Goal: Use online tool/utility

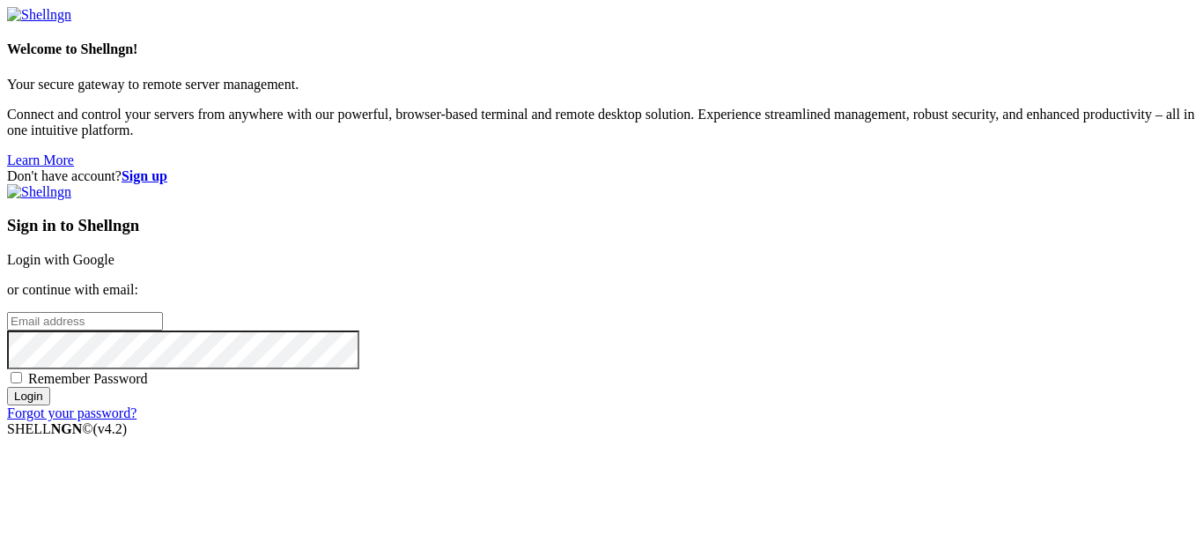
click at [115, 252] on link "Login with Google" at bounding box center [60, 259] width 107 height 15
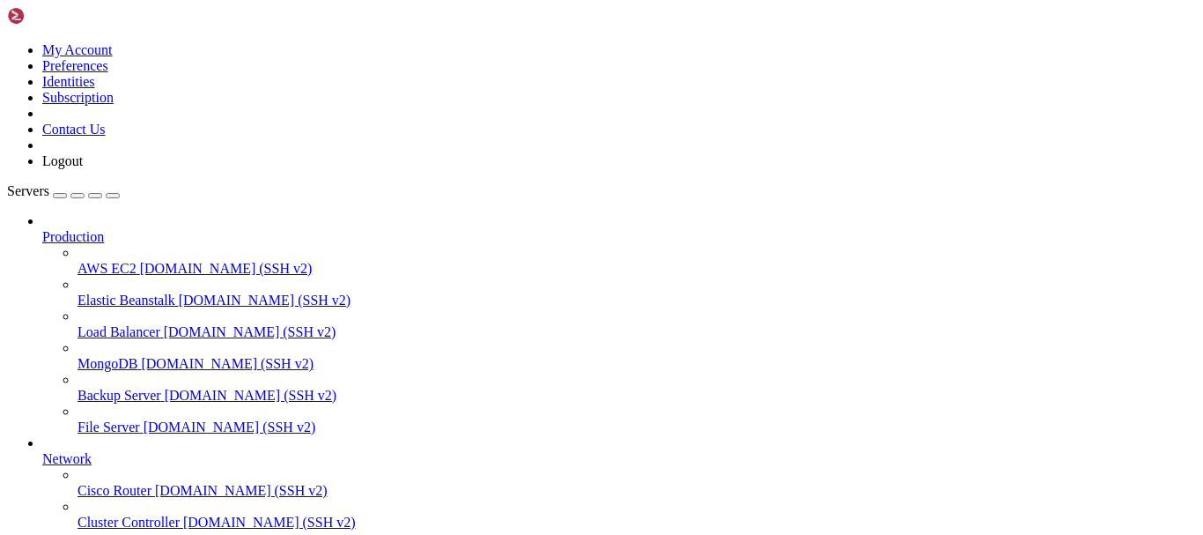
scroll to position [176, 0]
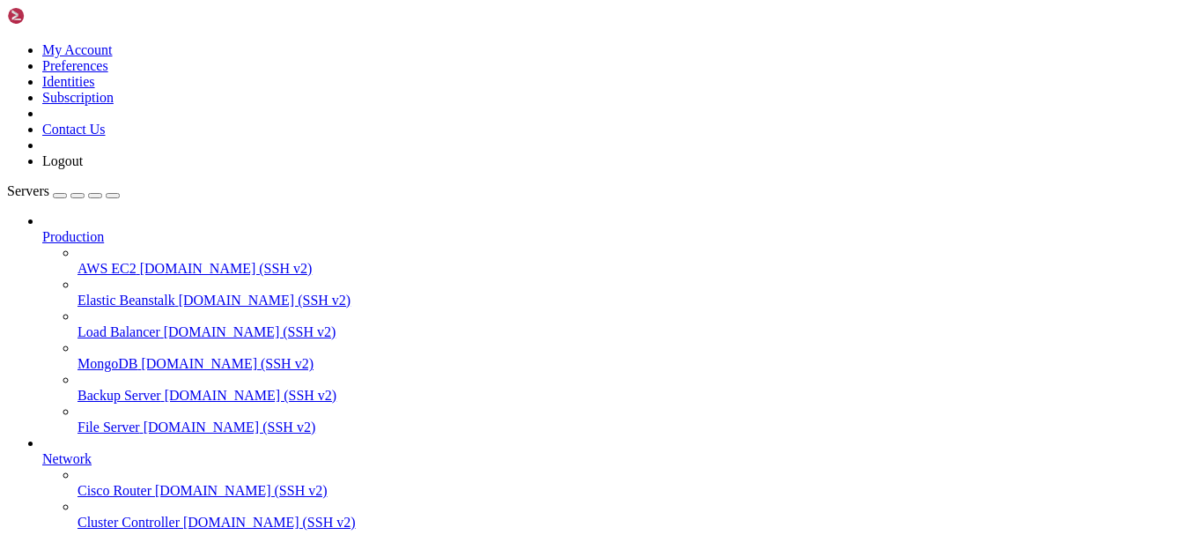
drag, startPoint x: 145, startPoint y: 524, endPoint x: 90, endPoint y: 486, distance: 67.2
click at [90, 486] on div "Loading... My Account Preferences Identities Subscription Contact Us Logout Ser…" at bounding box center [601, 526] width 1189 height 1038
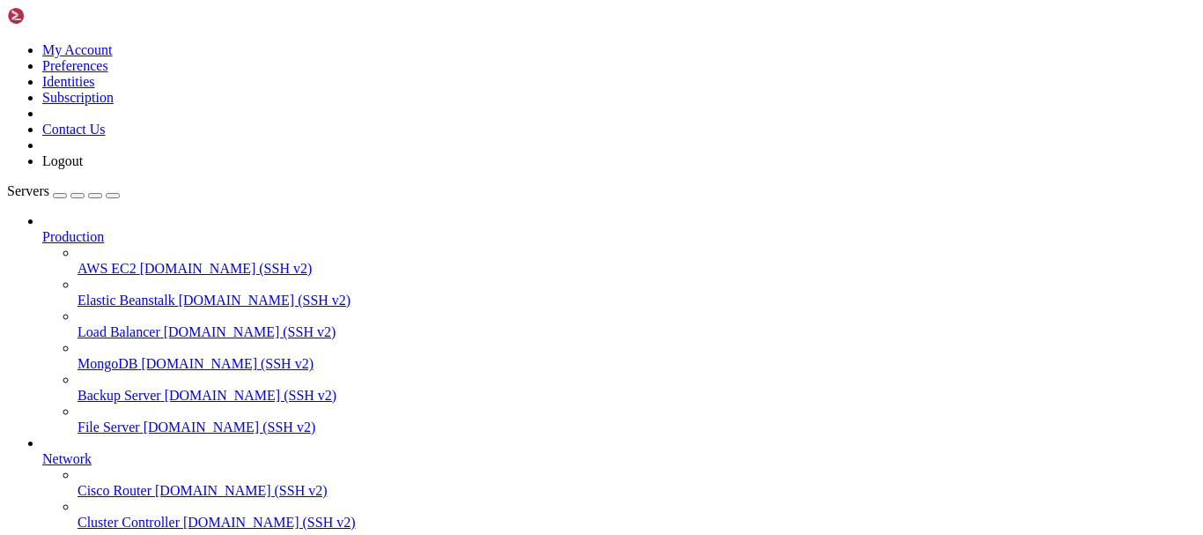
drag, startPoint x: 342, startPoint y: 1363, endPoint x: 247, endPoint y: 1368, distance: 95.2
drag, startPoint x: 247, startPoint y: 1368, endPoint x: 715, endPoint y: 1347, distance: 469.1
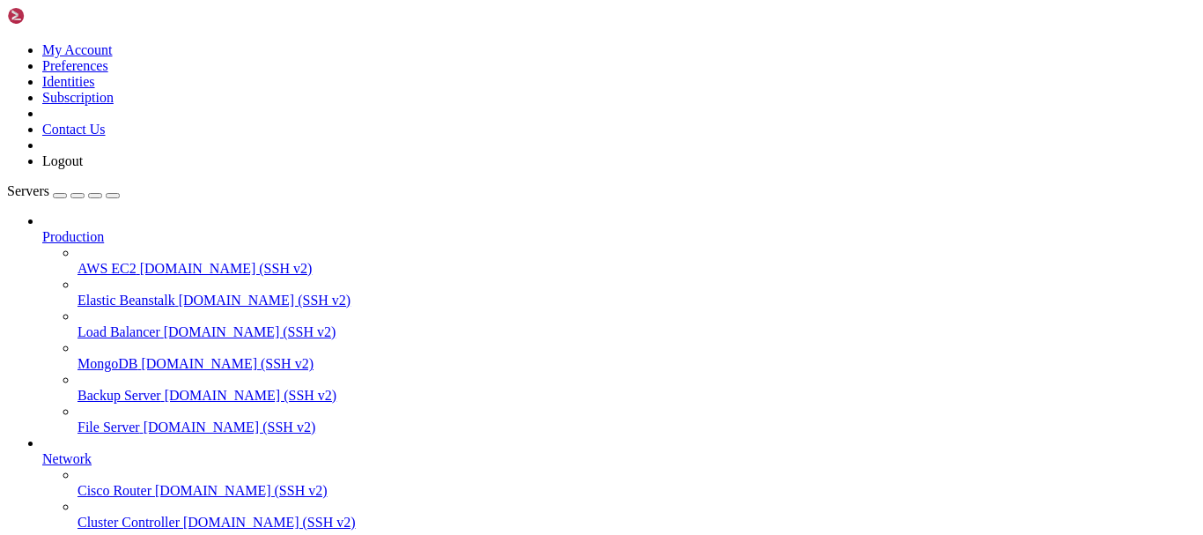
scroll to position [5929, 0]
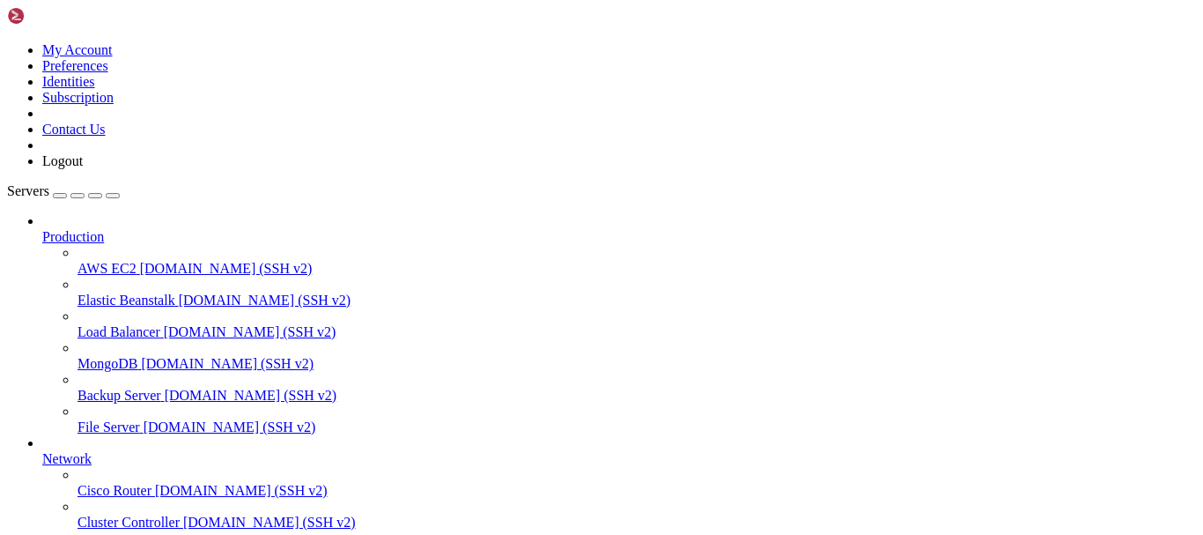
drag, startPoint x: 248, startPoint y: 1376, endPoint x: 15, endPoint y: 1163, distance: 316.1
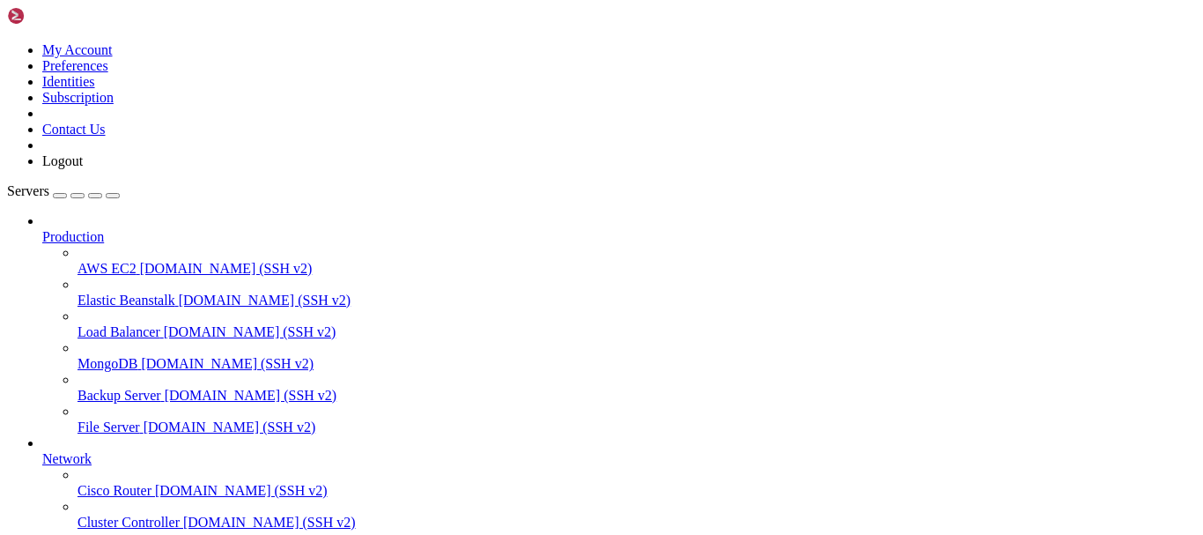
drag, startPoint x: 61, startPoint y: 1160, endPoint x: 792, endPoint y: 1231, distance: 734.5
